Goal: Check status: Check status

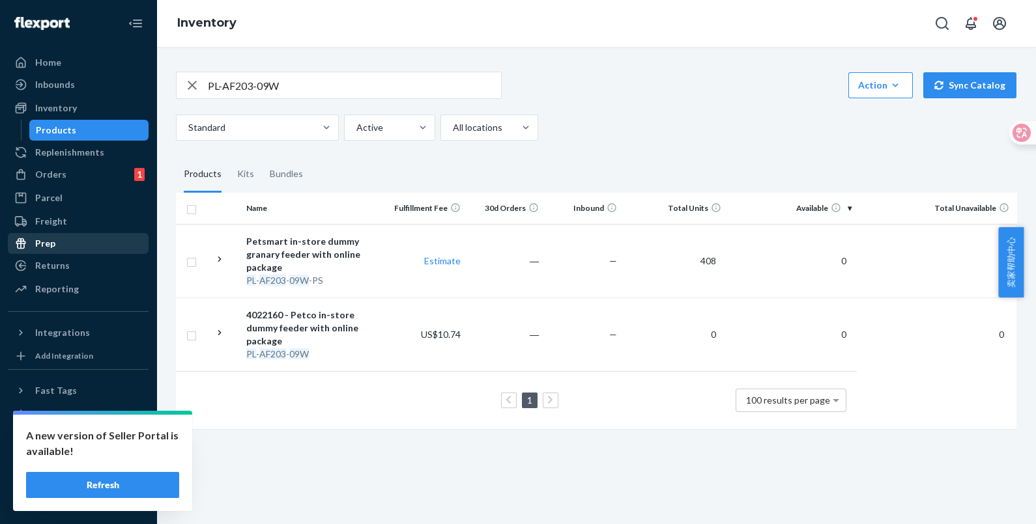
drag, startPoint x: 121, startPoint y: 482, endPoint x: 93, endPoint y: 247, distance: 236.9
click at [121, 482] on button "Refresh" at bounding box center [102, 485] width 153 height 26
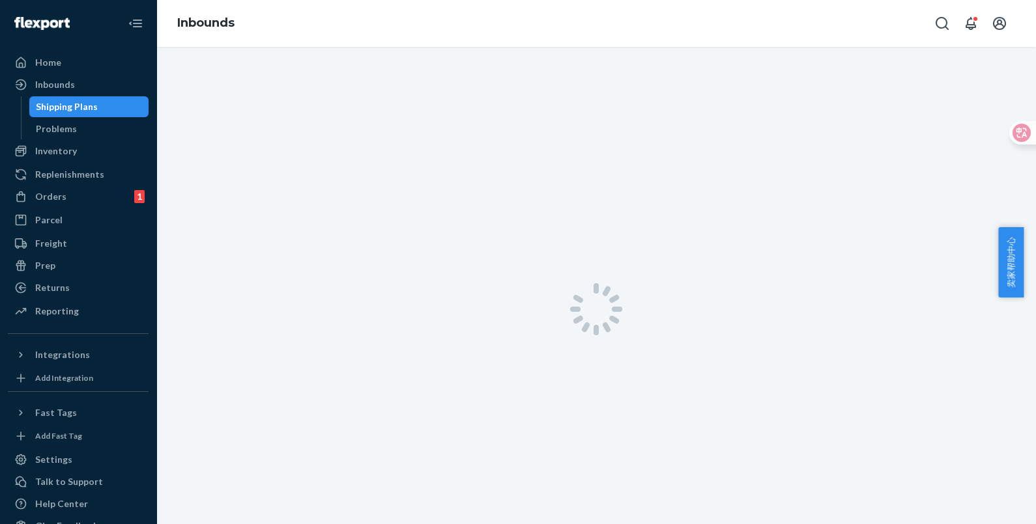
click at [73, 81] on div "Inbounds" at bounding box center [78, 85] width 138 height 18
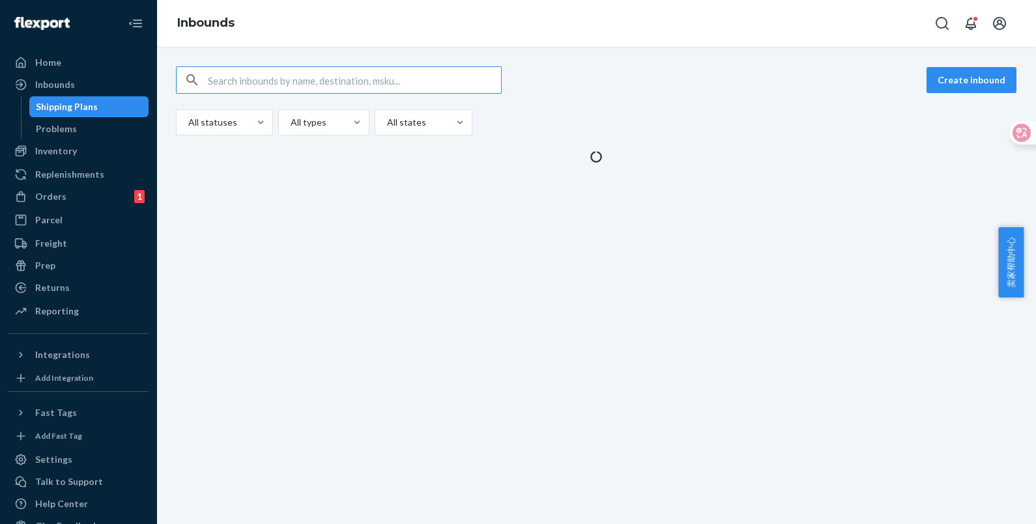
click at [268, 72] on input "text" at bounding box center [354, 80] width 293 height 26
type input "9920980"
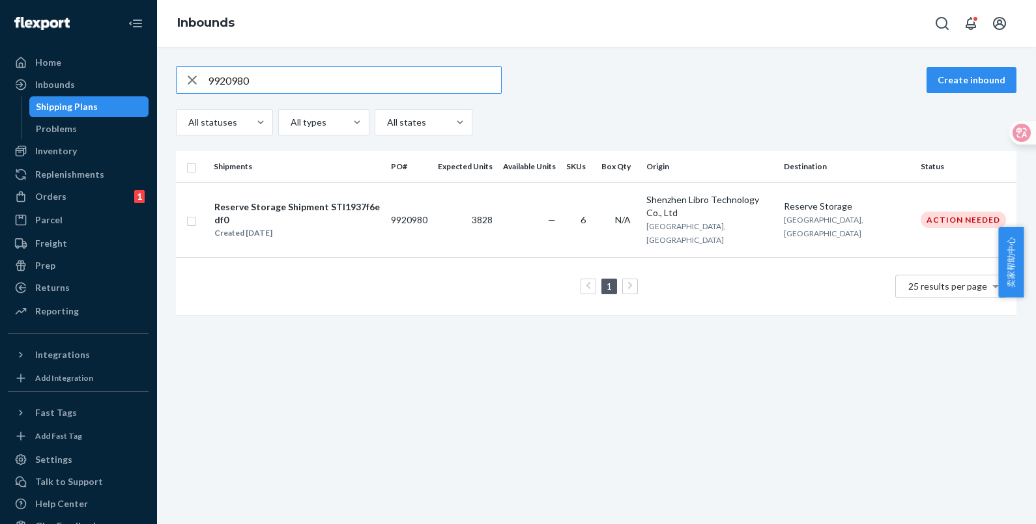
type input "9920980"
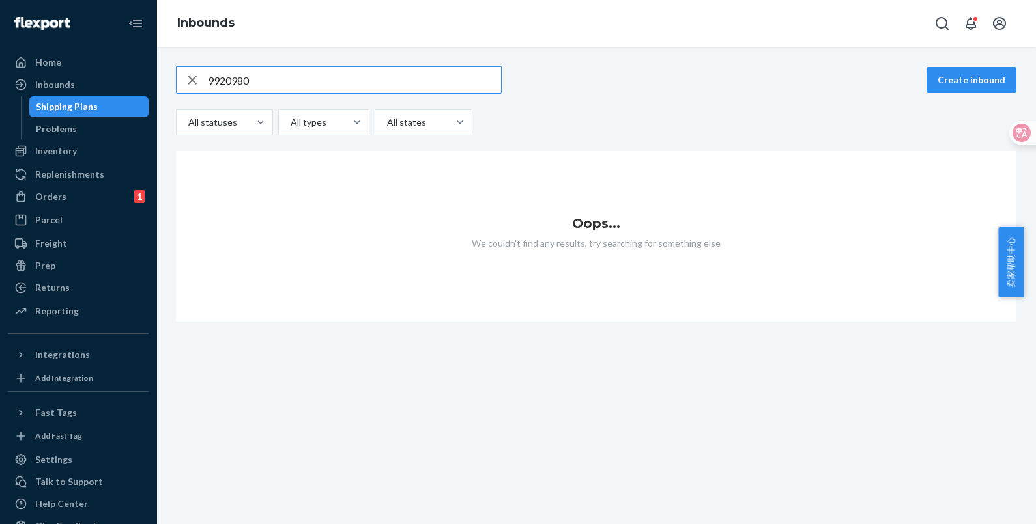
click at [268, 72] on input "9920980" at bounding box center [354, 80] width 293 height 26
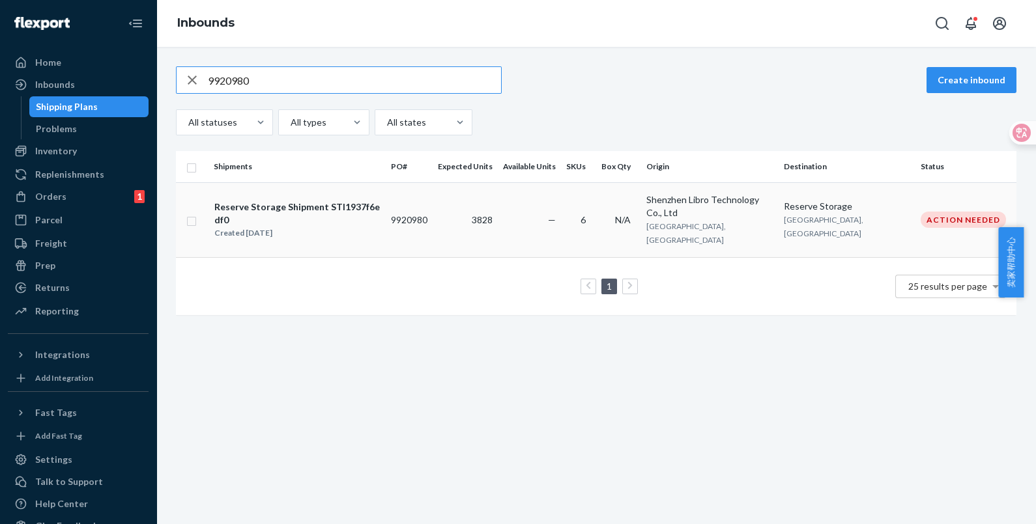
click at [414, 205] on td "9920980" at bounding box center [409, 219] width 47 height 75
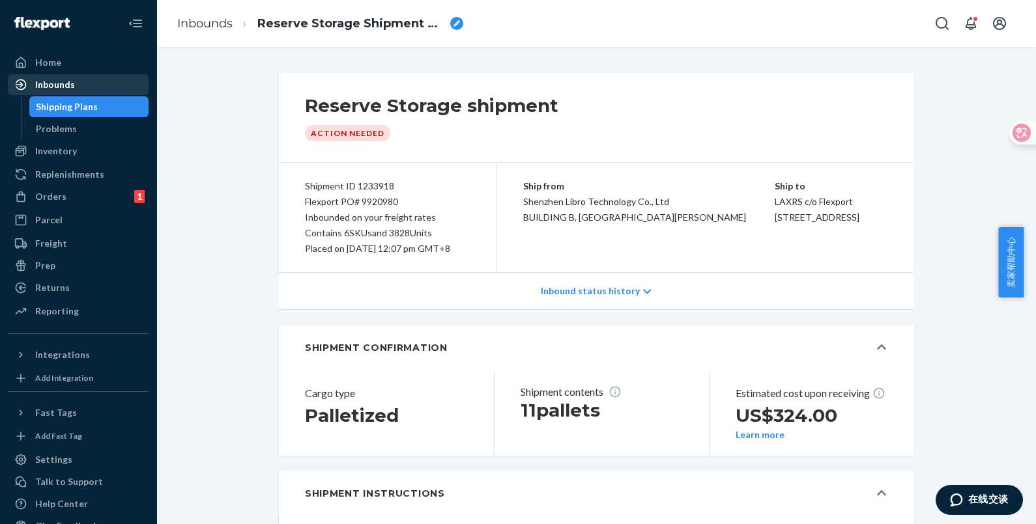
click at [52, 74] on link "Inbounds" at bounding box center [78, 84] width 141 height 21
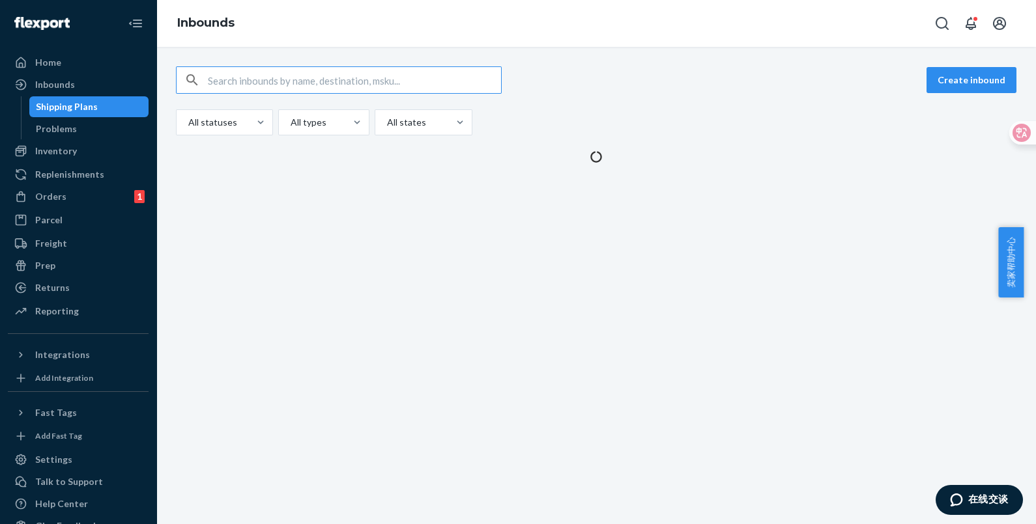
click at [68, 102] on div "Shipping Plans" at bounding box center [67, 106] width 62 height 13
click at [288, 76] on input "text" at bounding box center [354, 80] width 293 height 26
paste input "9920980"
type input "9920980"
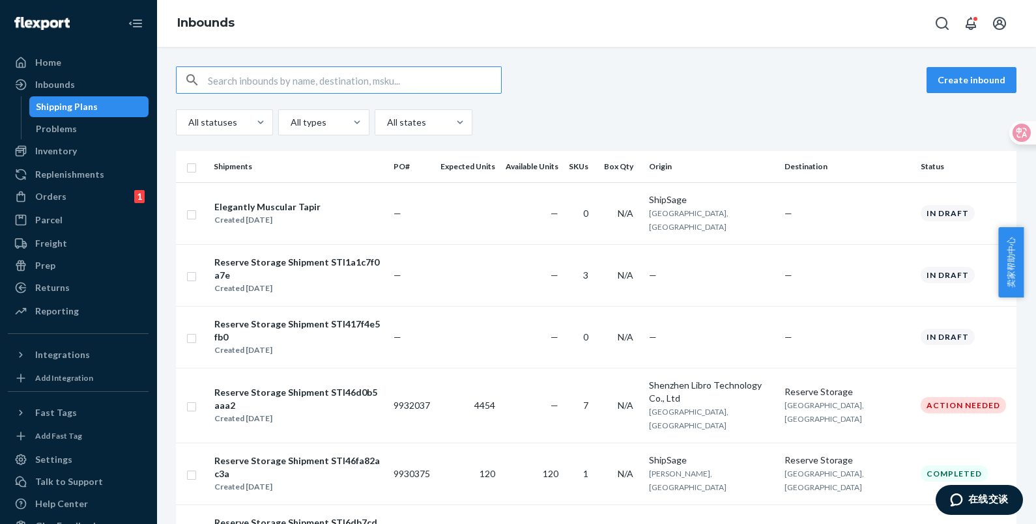
click at [321, 74] on input "text" at bounding box center [354, 80] width 293 height 26
paste input "9920980"
type input "9920980"
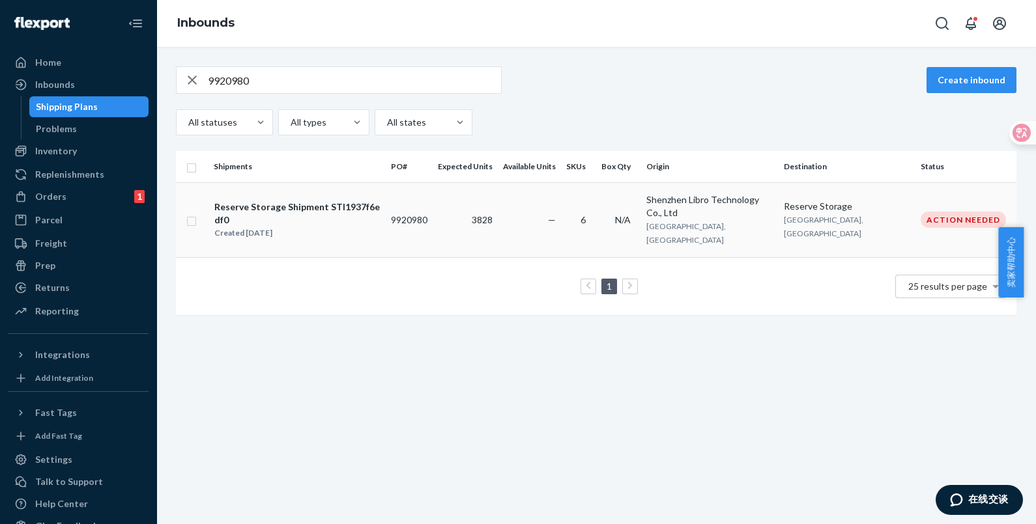
click at [476, 214] on td "3828" at bounding box center [465, 219] width 65 height 75
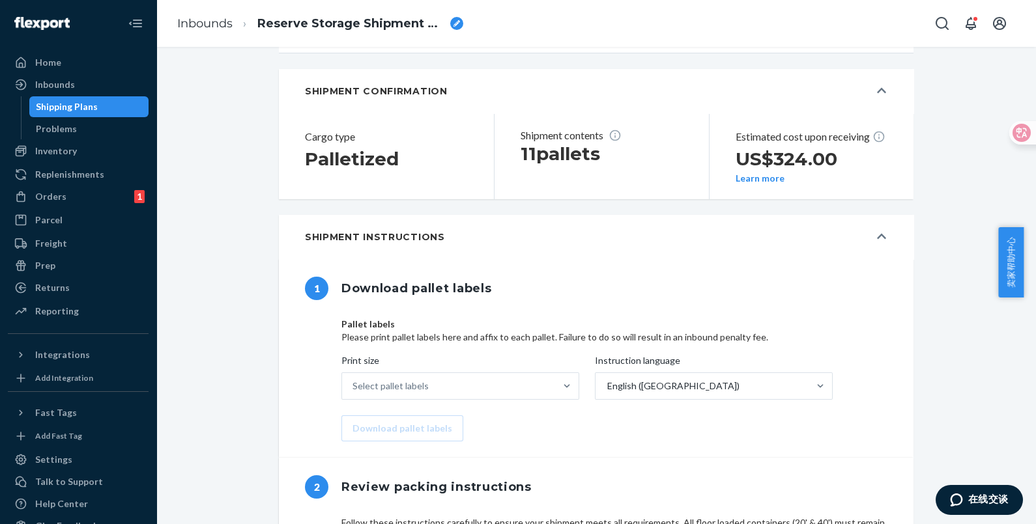
scroll to position [145, 0]
